Goal: Information Seeking & Learning: Learn about a topic

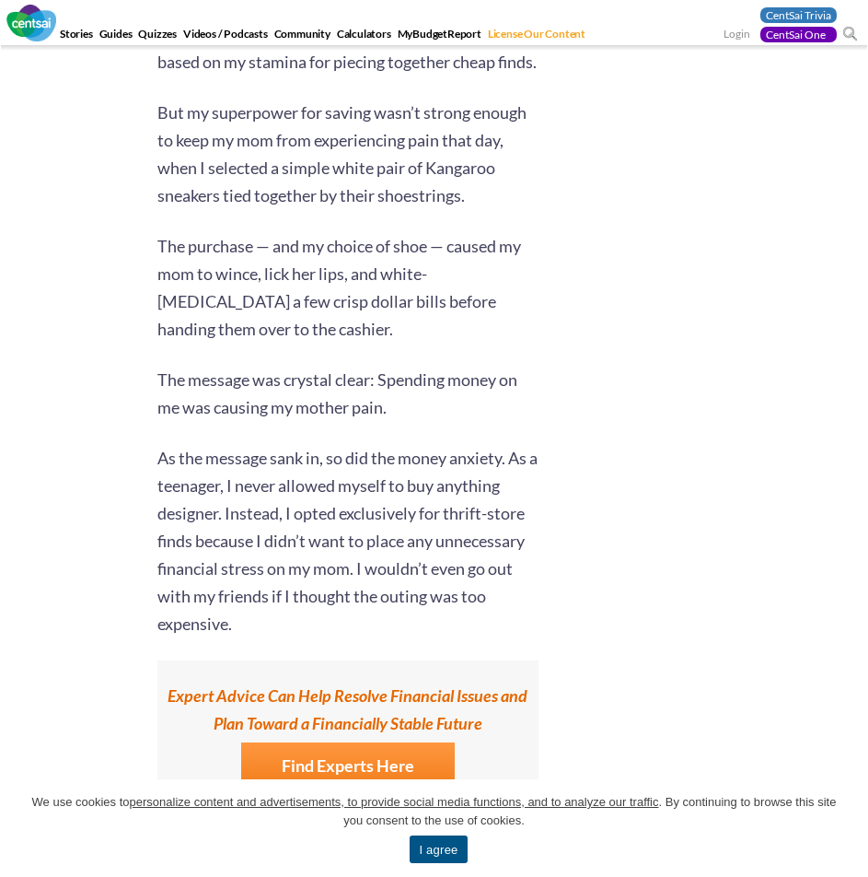
scroll to position [1750, 0]
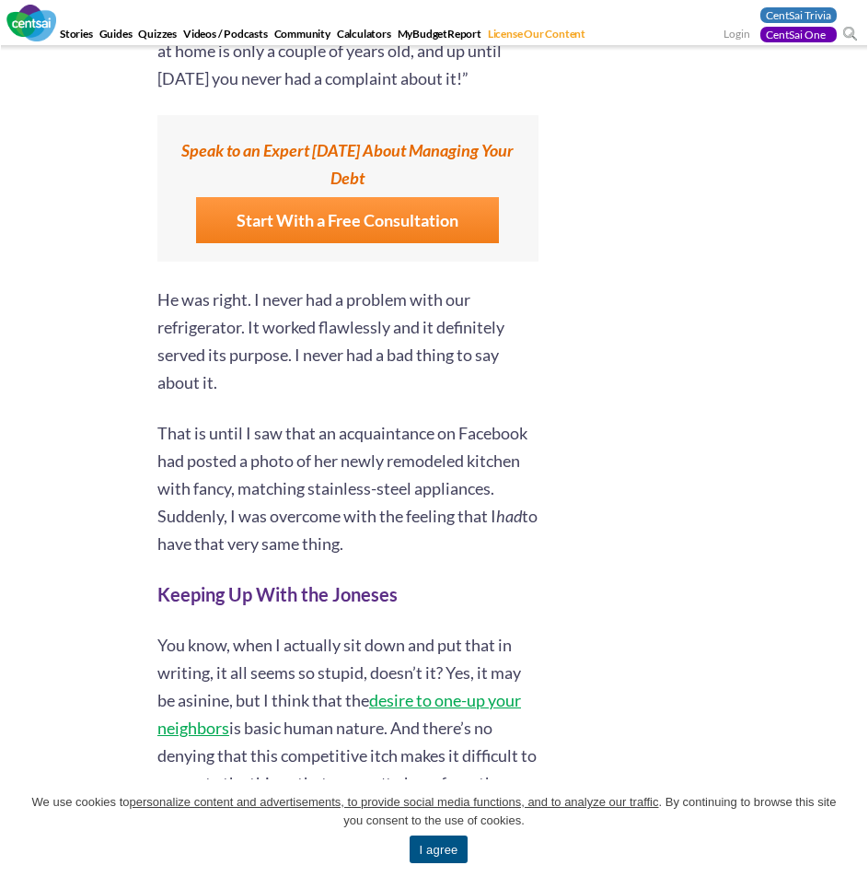
scroll to position [1197, 0]
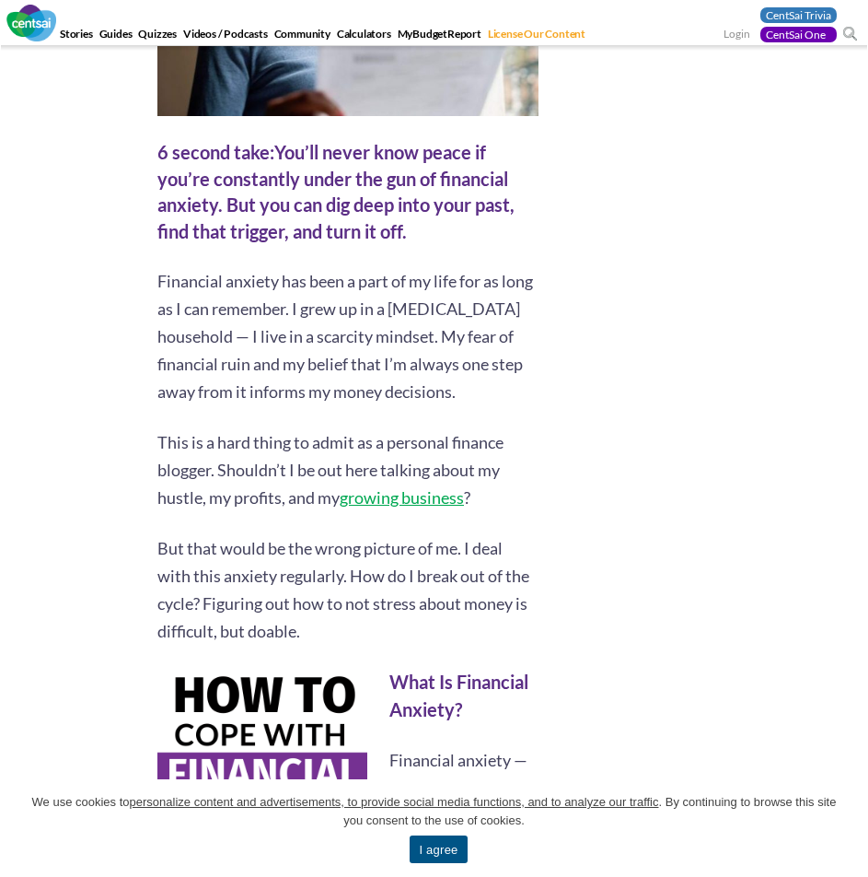
scroll to position [460, 0]
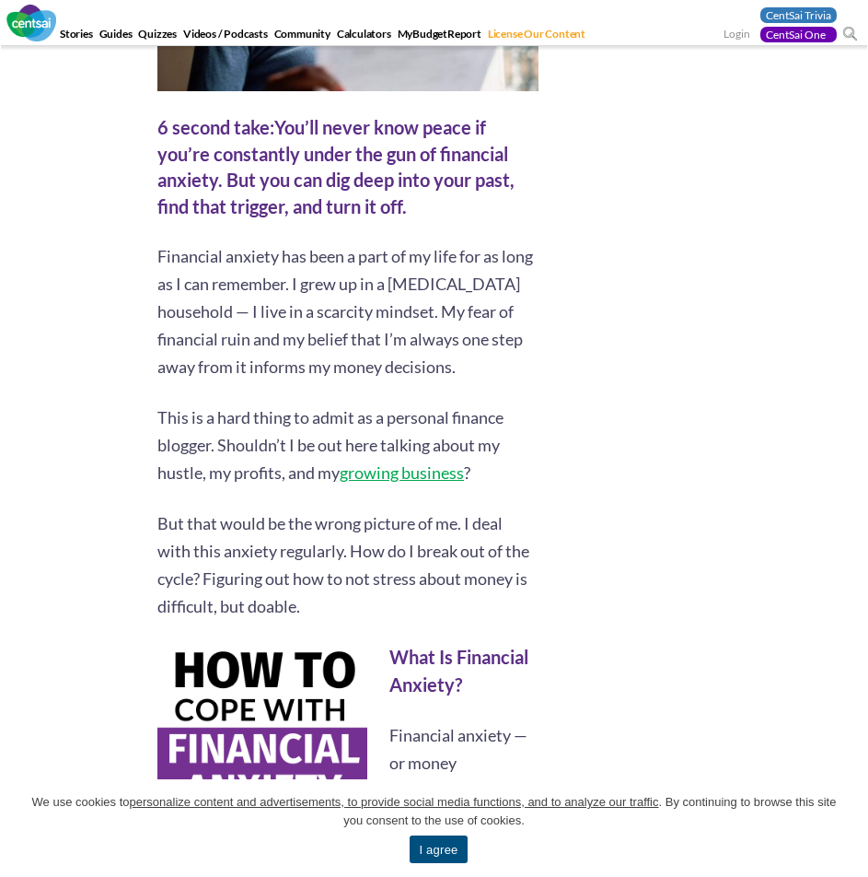
click at [418, 851] on link "I agree" at bounding box center [438, 849] width 57 height 28
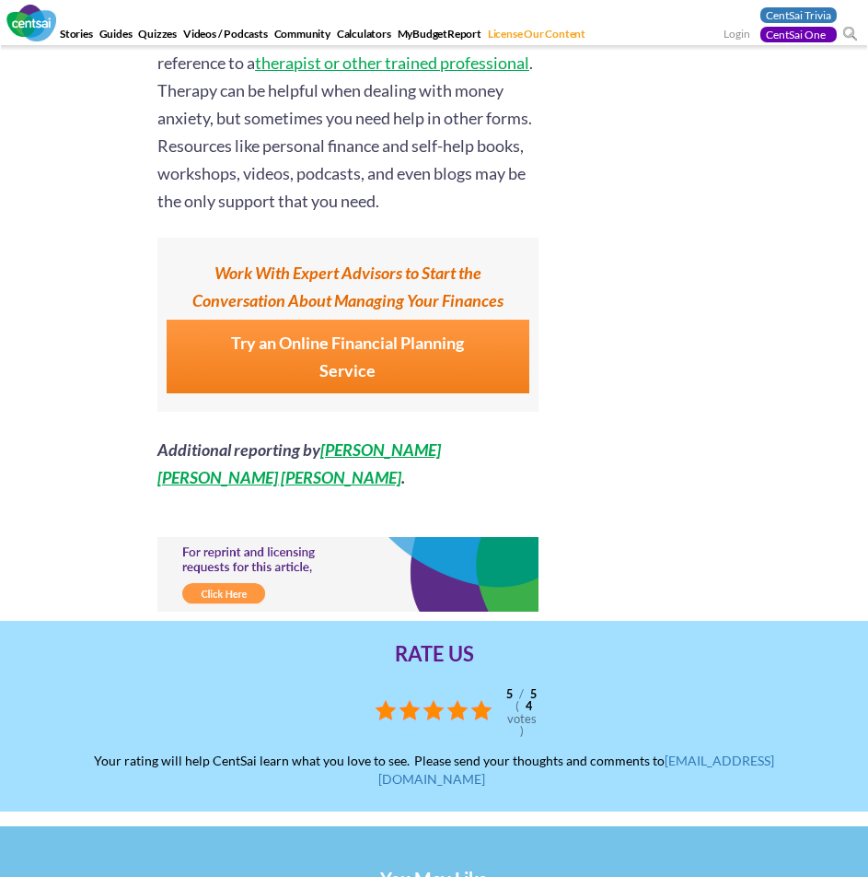
scroll to position [5710, 0]
